Goal: Task Accomplishment & Management: Manage account settings

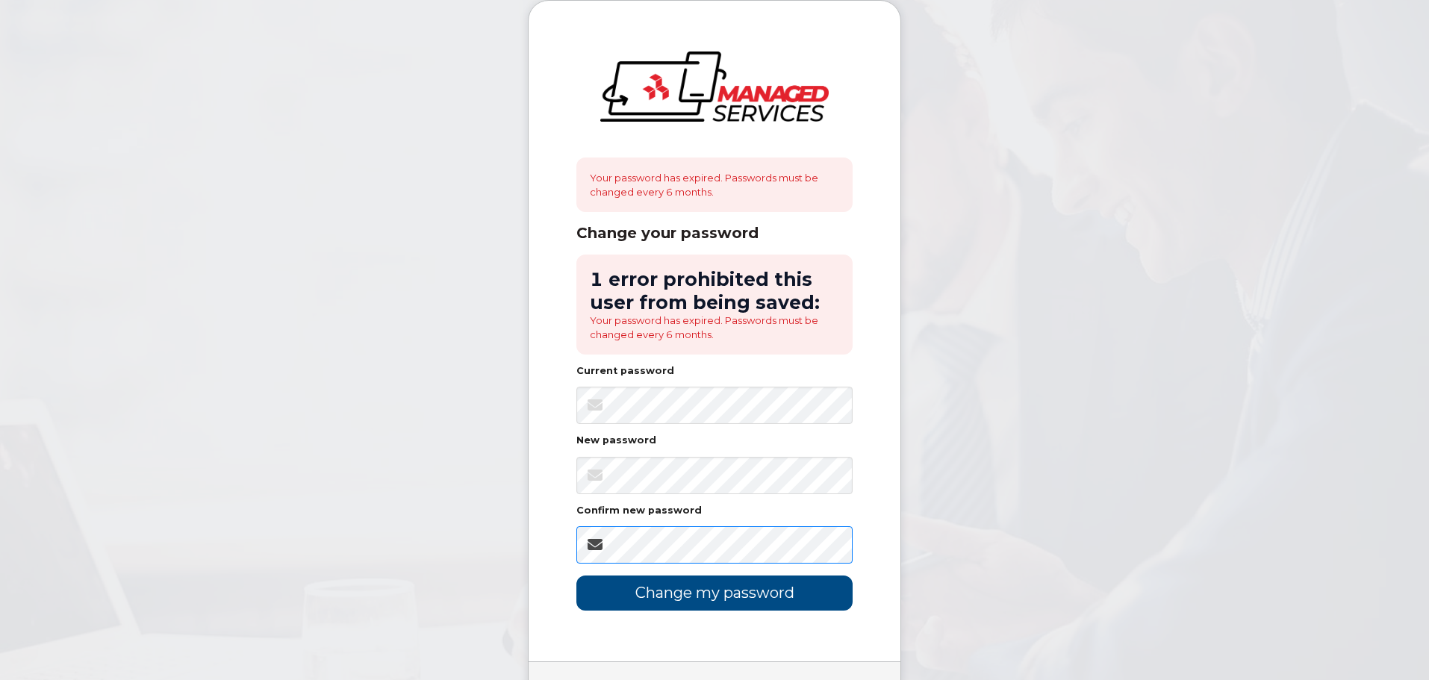
click at [577, 576] on input "Change my password" at bounding box center [715, 593] width 276 height 35
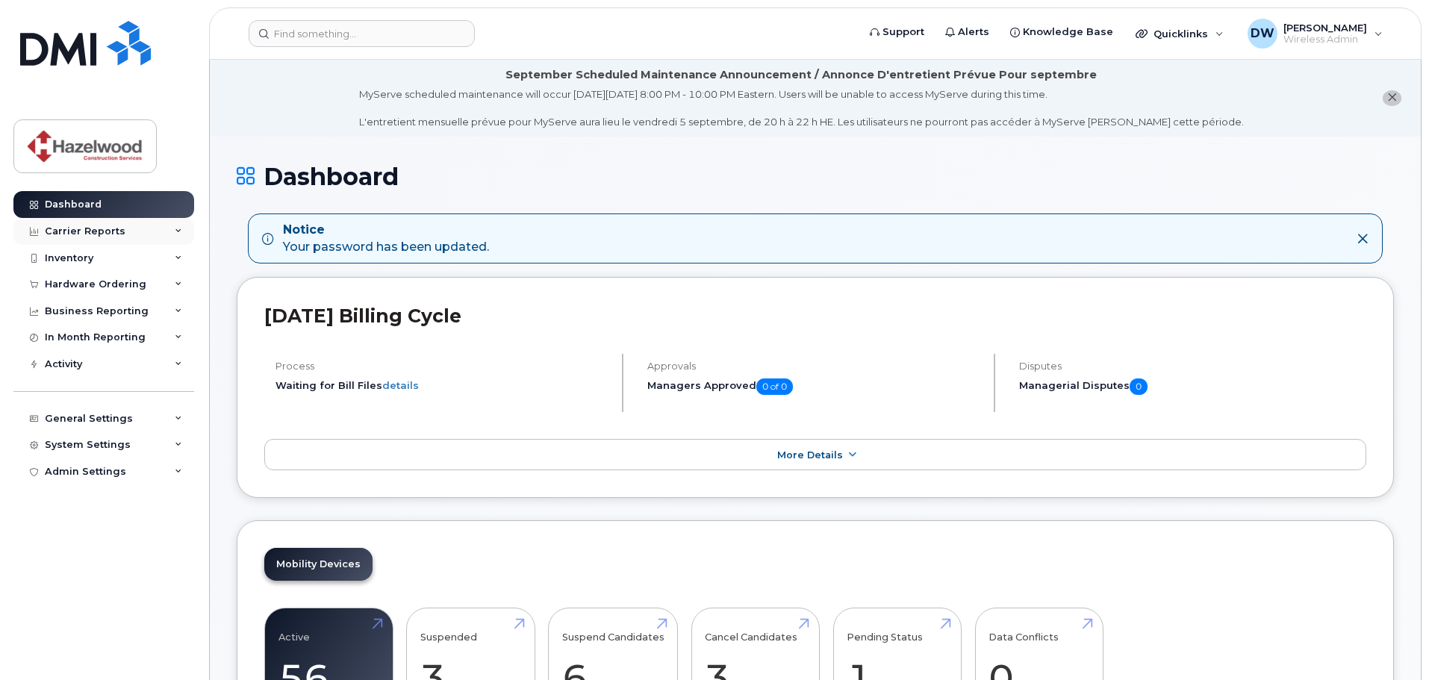
click at [103, 232] on div "Carrier Reports" at bounding box center [85, 232] width 81 height 12
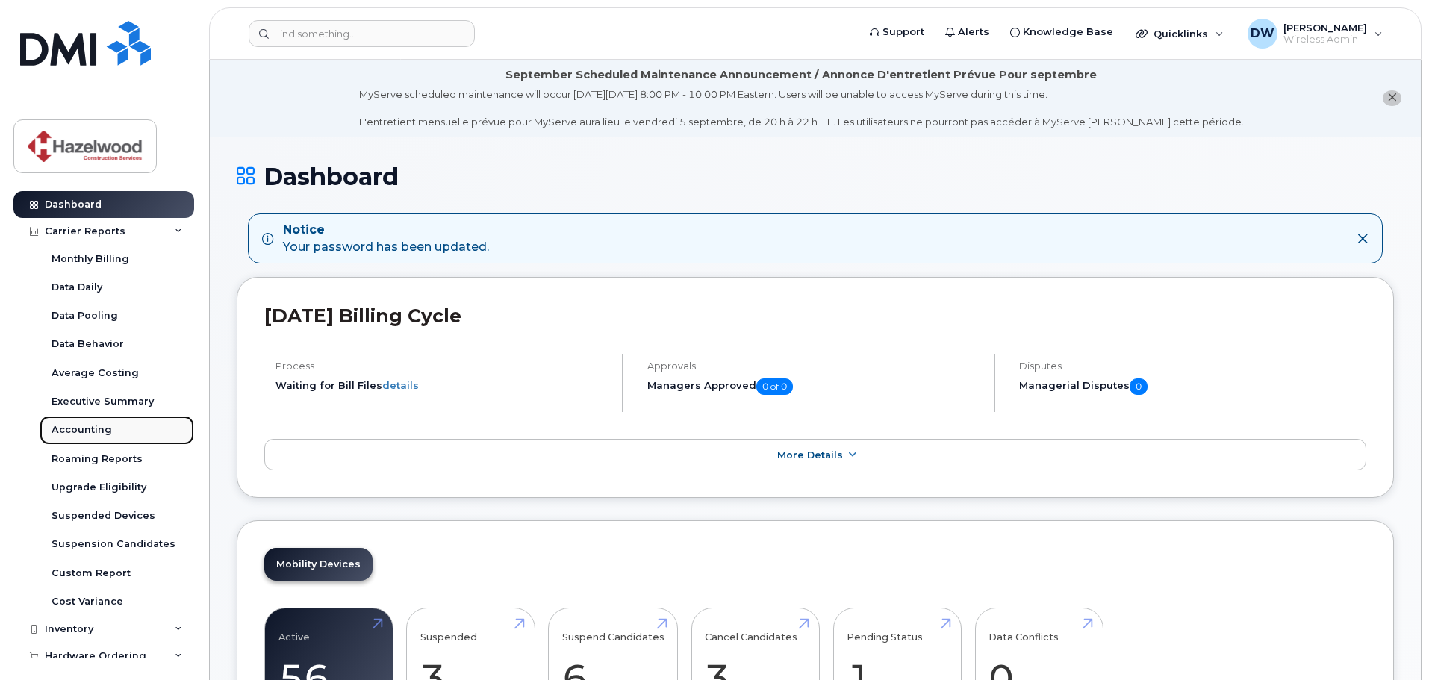
click at [75, 436] on div "Accounting" at bounding box center [82, 429] width 60 height 13
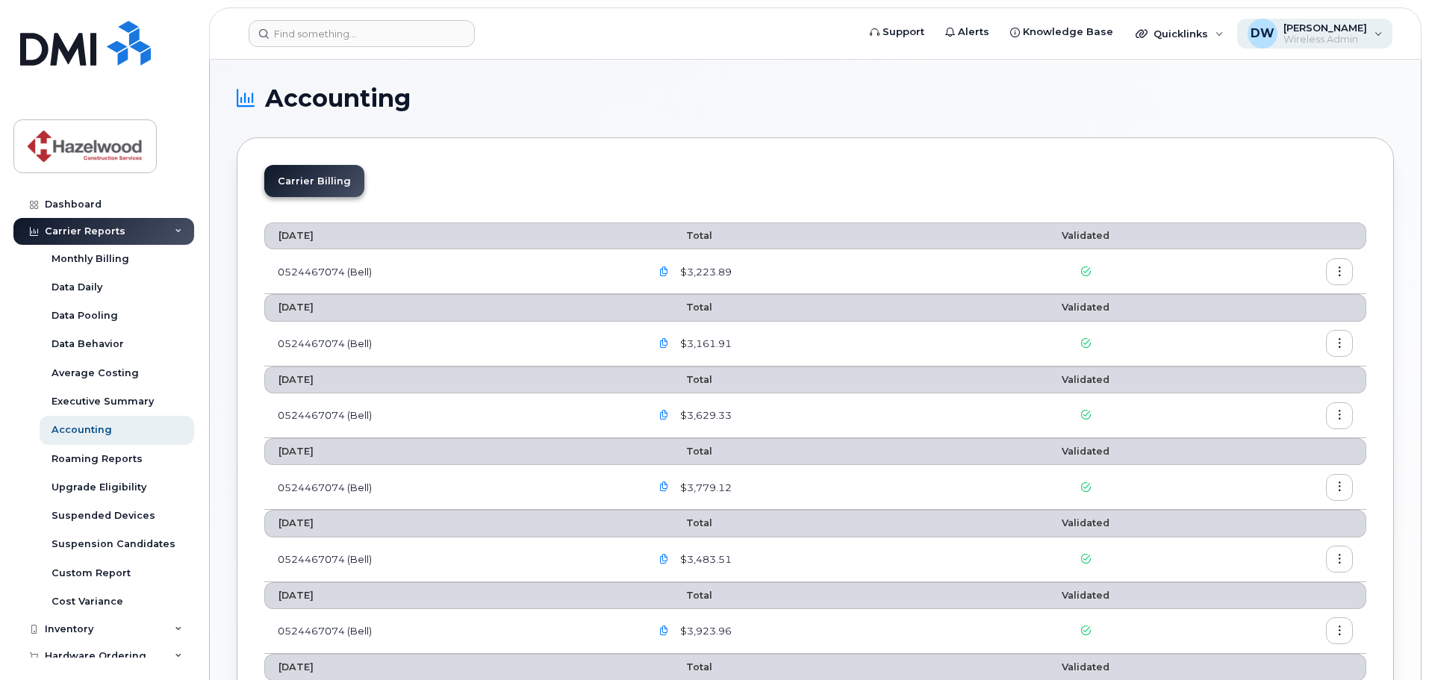
click at [1349, 36] on span "Wireless Admin" at bounding box center [1326, 40] width 84 height 12
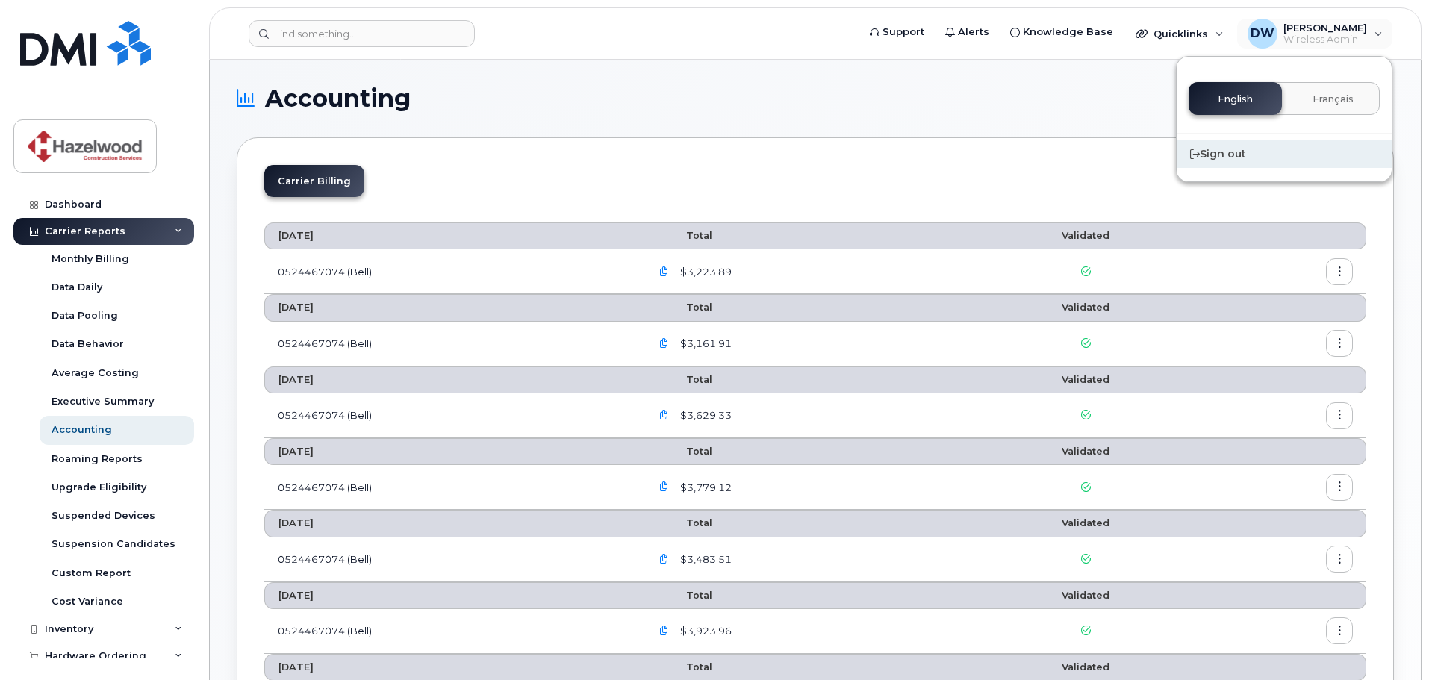
click at [1224, 151] on div "Sign out" at bounding box center [1284, 154] width 215 height 28
